Goal: Find specific page/section: Find specific page/section

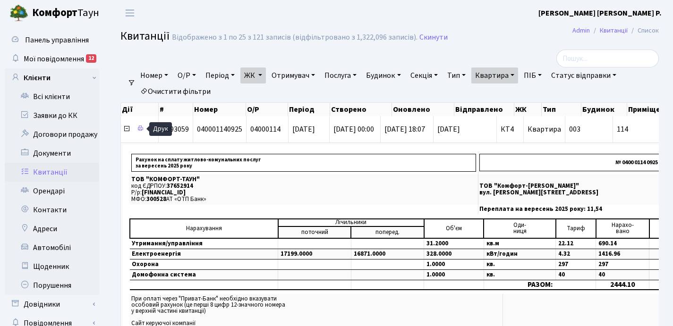
select select "25"
click at [518, 76] on link "Квартира" at bounding box center [494, 76] width 47 height 16
type input "1"
type input "16-54/1"
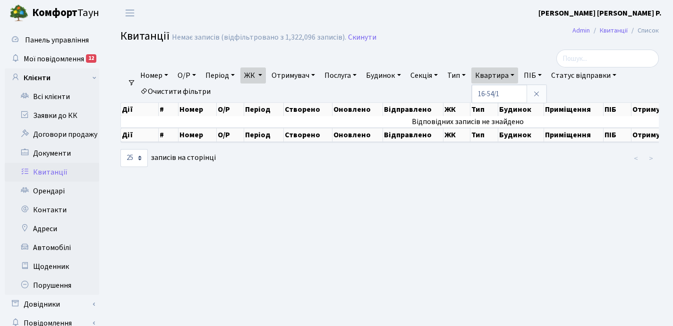
click at [262, 74] on link "ЖК" at bounding box center [252, 76] width 25 height 16
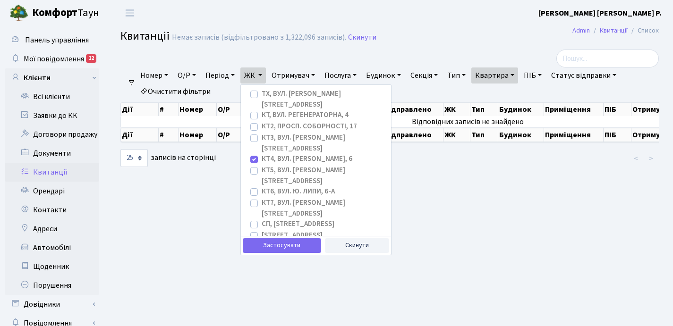
click at [262, 154] on label "КТ4, вул. [PERSON_NAME], 6" at bounding box center [307, 159] width 91 height 11
click at [262, 154] on input "КТ4, вул. [PERSON_NAME], 6" at bounding box center [265, 157] width 6 height 6
checkbox input "false"
click at [262, 110] on label "КТ, вул. Регенераторна, 4" at bounding box center [305, 115] width 87 height 11
click at [262, 110] on input "КТ, вул. Регенераторна, 4" at bounding box center [265, 113] width 6 height 6
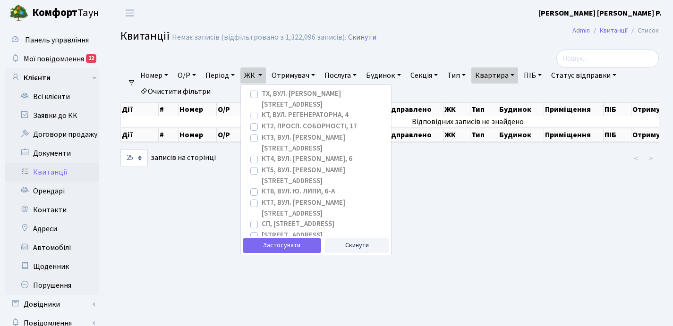
checkbox input "true"
click at [273, 245] on button "Застосувати" at bounding box center [282, 245] width 78 height 15
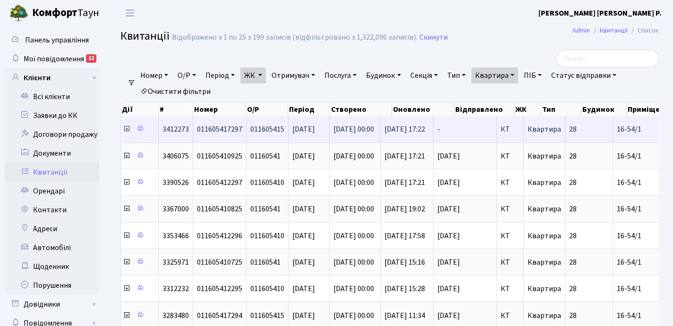
click at [124, 131] on icon at bounding box center [127, 129] width 8 height 8
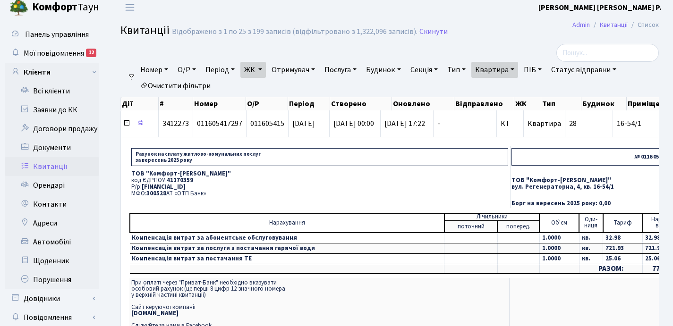
scroll to position [8, 0]
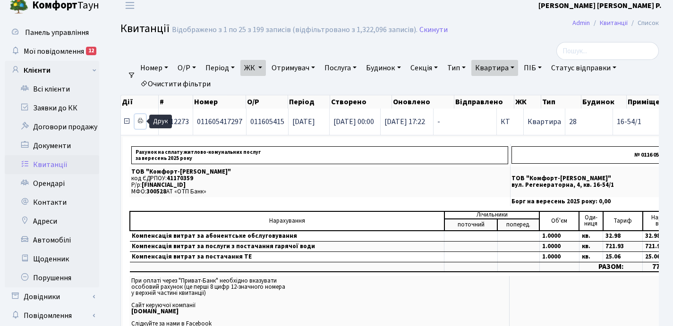
click at [140, 121] on icon at bounding box center [140, 121] width 7 height 7
click at [517, 63] on link "Квартира" at bounding box center [494, 68] width 47 height 16
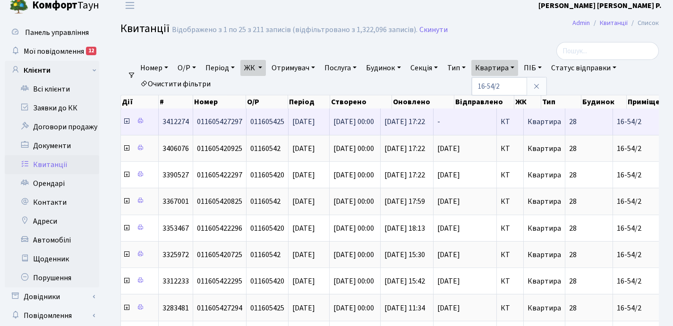
click at [126, 121] on icon at bounding box center [127, 122] width 8 height 8
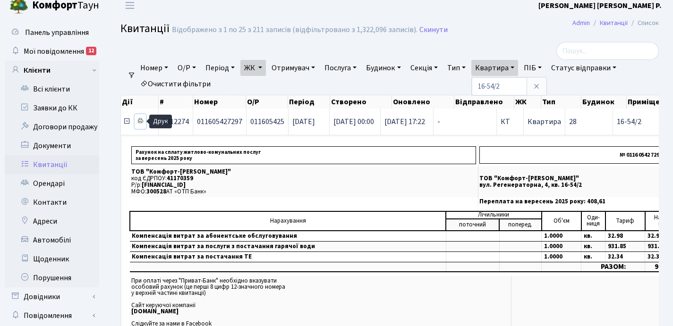
click at [139, 121] on icon at bounding box center [140, 121] width 7 height 7
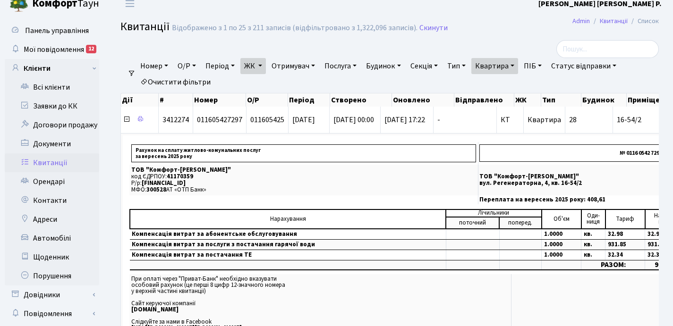
click at [518, 60] on link "Квартира" at bounding box center [494, 66] width 47 height 16
type input "1"
type input "92"
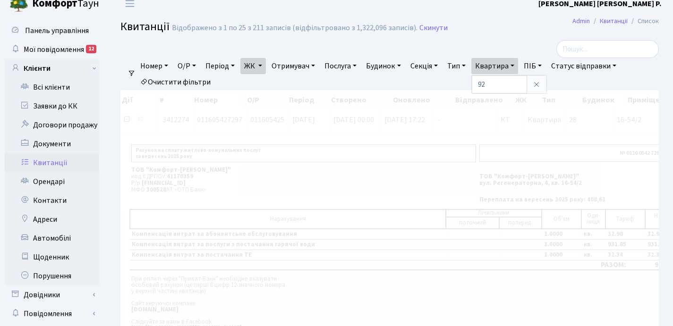
click at [262, 64] on link "ЖК" at bounding box center [252, 66] width 25 height 16
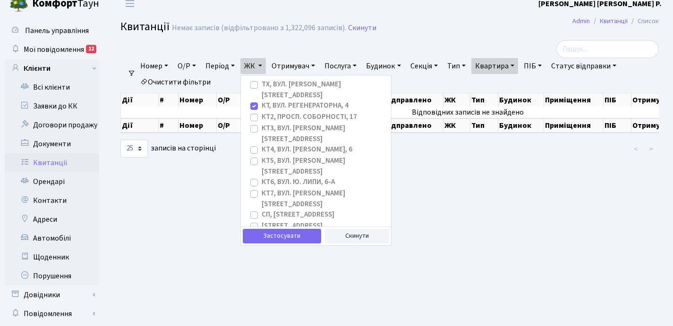
click at [262, 101] on label "КТ, вул. Регенераторна, 4" at bounding box center [305, 106] width 87 height 11
click at [262, 101] on input "КТ, вул. Регенераторна, 4" at bounding box center [265, 104] width 6 height 6
checkbox input "false"
click at [262, 144] on label "КТ4, вул. [PERSON_NAME], 6" at bounding box center [307, 149] width 91 height 11
click at [262, 144] on input "КТ4, вул. [PERSON_NAME], 6" at bounding box center [265, 147] width 6 height 6
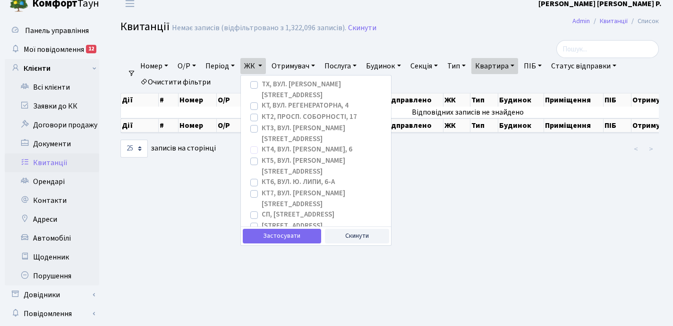
checkbox input "true"
click at [281, 235] on button "Застосувати" at bounding box center [282, 236] width 78 height 15
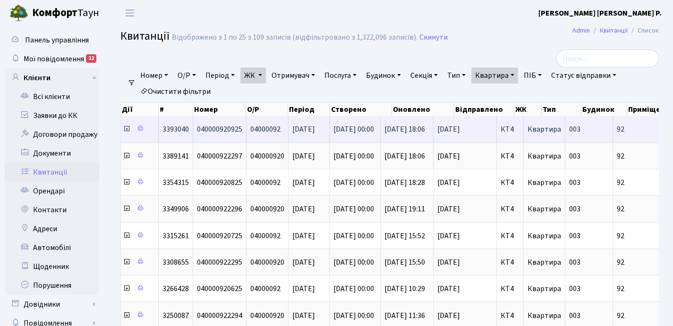
click at [125, 129] on icon at bounding box center [127, 129] width 8 height 8
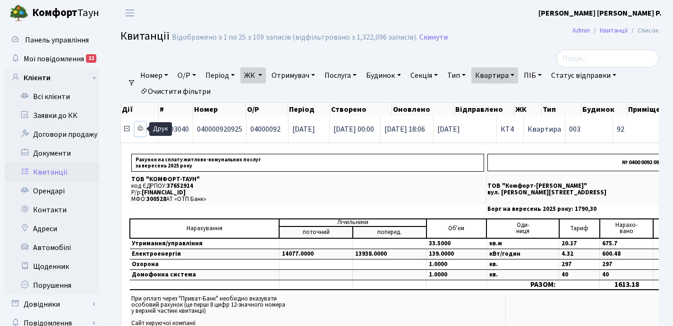
click at [140, 129] on icon at bounding box center [140, 128] width 7 height 7
